Goal: Transaction & Acquisition: Purchase product/service

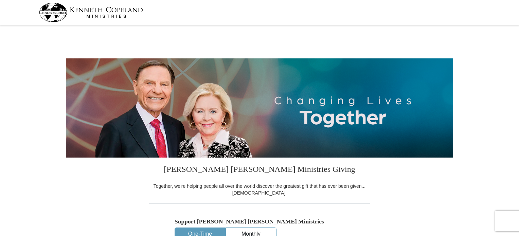
select select "OK"
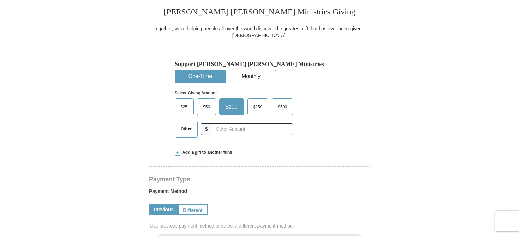
drag, startPoint x: 207, startPoint y: 109, endPoint x: 329, endPoint y: 126, distance: 123.1
click at [207, 109] on span "$50" at bounding box center [207, 107] width 14 height 10
click at [0, 0] on input "$50" at bounding box center [0, 0] width 0 height 0
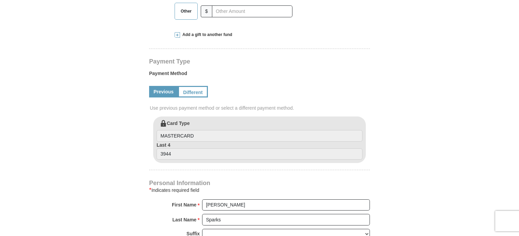
scroll to position [291, 0]
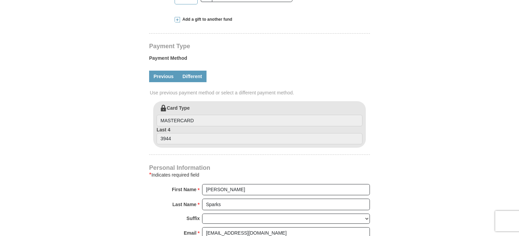
click at [201, 77] on link "Different" at bounding box center [192, 77] width 29 height 12
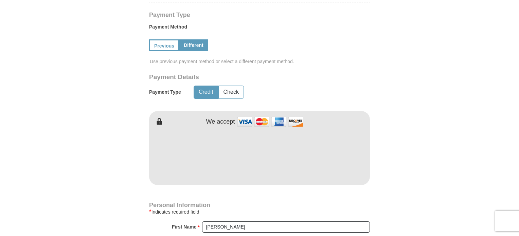
scroll to position [323, 0]
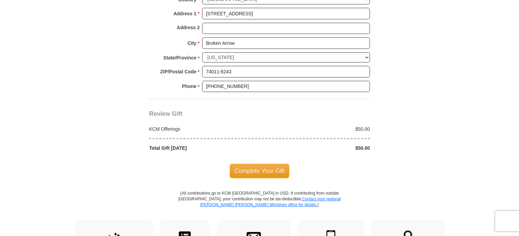
scroll to position [611, 0]
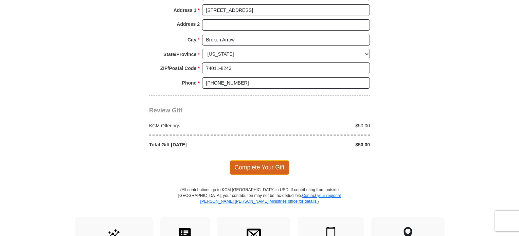
click at [259, 167] on span "Complete Your Gift" at bounding box center [260, 167] width 60 height 14
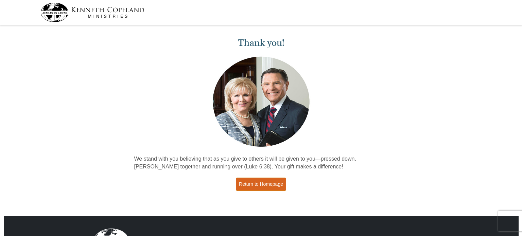
click at [260, 184] on link "Return to Homepage" at bounding box center [261, 184] width 50 height 13
